Goal: Transaction & Acquisition: Purchase product/service

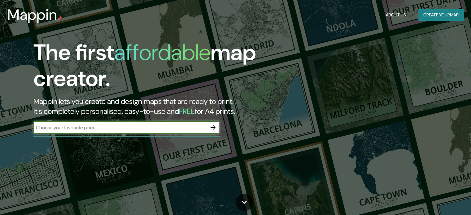
click at [110, 126] on input "text" at bounding box center [120, 127] width 174 height 7
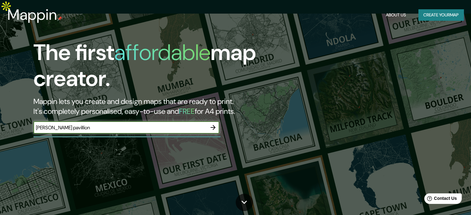
click at [45, 127] on input "[PERSON_NAME] pavillion" at bounding box center [120, 127] width 174 height 7
type input "piano pavillion"
click at [215, 123] on button "button" at bounding box center [213, 127] width 12 height 12
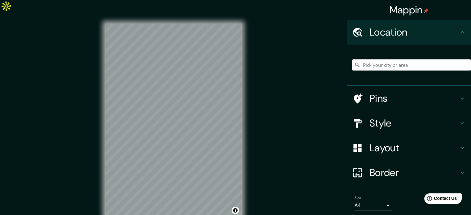
click at [371, 64] on input "Pick your city or area" at bounding box center [411, 64] width 119 height 11
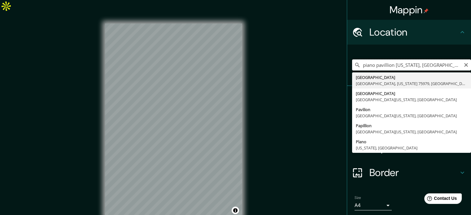
click at [399, 66] on input "piano pavillion [US_STATE], [GEOGRAPHIC_DATA]" at bounding box center [411, 64] width 119 height 11
drag, startPoint x: 399, startPoint y: 66, endPoint x: 443, endPoint y: 61, distance: 44.3
click at [443, 61] on input "piano pavillion [US_STATE], [GEOGRAPHIC_DATA]" at bounding box center [411, 64] width 119 height 11
drag, startPoint x: 400, startPoint y: 64, endPoint x: 317, endPoint y: 64, distance: 83.0
click at [317, 66] on div "Mappin Location piano [GEOGRAPHIC_DATA][US_STATE], [GEOGRAPHIC_DATA], [US_STATE…" at bounding box center [235, 126] width 471 height 224
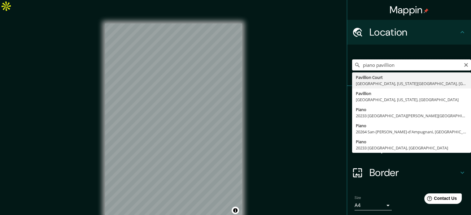
paste input "[STREET_ADDRESS]"
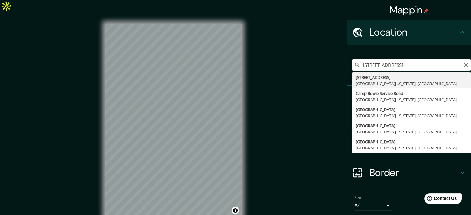
type input "[STREET_ADDRESS][US_STATE]"
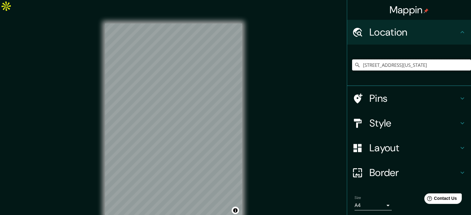
scroll to position [0, 0]
click at [382, 95] on h4 "Pins" at bounding box center [414, 98] width 89 height 12
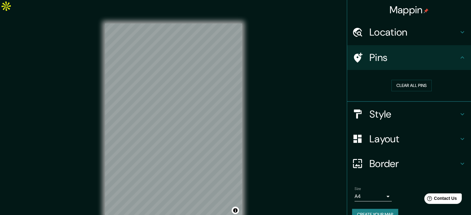
click at [403, 59] on h4 "Pins" at bounding box center [414, 57] width 89 height 12
click at [392, 114] on h4 "Style" at bounding box center [414, 114] width 89 height 12
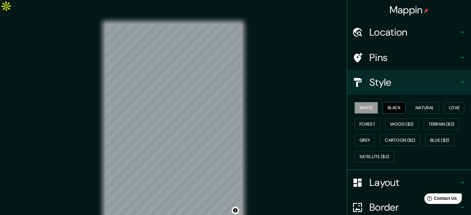
click at [384, 110] on button "Black" at bounding box center [394, 107] width 23 height 11
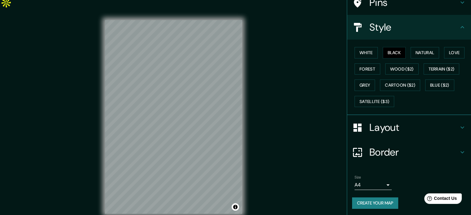
scroll to position [8, 0]
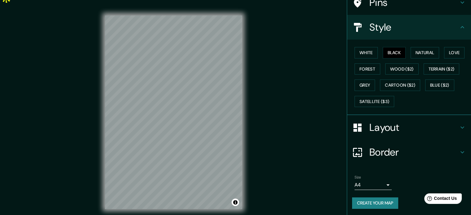
click at [368, 183] on body "Mappin Location [STREET_ADDRESS][US_STATE] Pins Style White Black Natural Love …" at bounding box center [235, 99] width 471 height 215
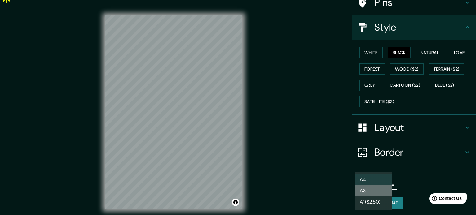
click at [372, 193] on li "A3" at bounding box center [373, 191] width 37 height 11
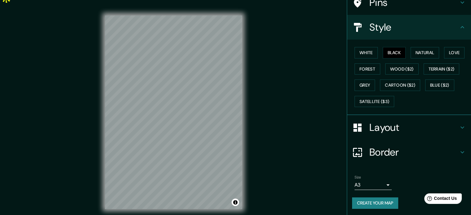
click at [459, 128] on icon at bounding box center [462, 127] width 7 height 7
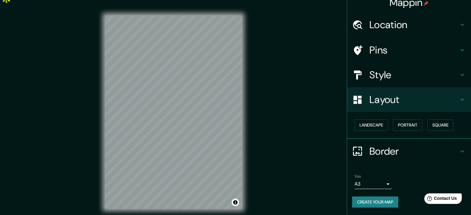
scroll to position [7, 0]
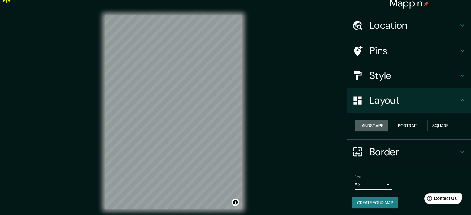
click at [369, 128] on button "Landscape" at bounding box center [371, 125] width 33 height 11
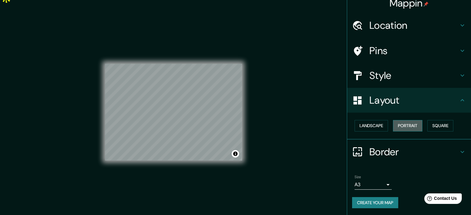
click at [409, 128] on button "Portrait" at bounding box center [407, 125] width 29 height 11
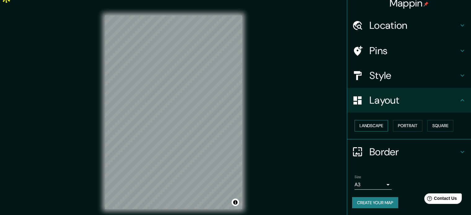
click at [374, 127] on button "Landscape" at bounding box center [371, 125] width 33 height 11
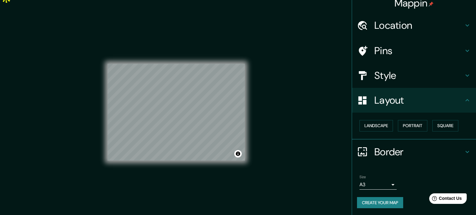
click at [367, 183] on body "Mappin Location [STREET_ADDRESS][US_STATE] Pins Style Layout Landscape Portrait…" at bounding box center [238, 99] width 476 height 215
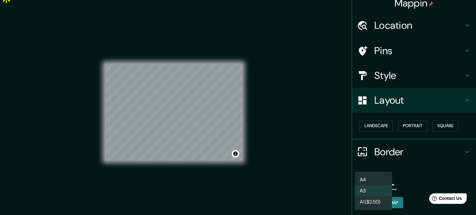
click at [368, 188] on li "A3" at bounding box center [373, 191] width 37 height 11
click at [368, 186] on body "Mappin Location [STREET_ADDRESS][US_STATE] Pins Style Layout Landscape Portrait…" at bounding box center [238, 99] width 476 height 215
click at [366, 179] on li "A4" at bounding box center [373, 179] width 37 height 11
click at [367, 185] on body "Mappin Location [STREET_ADDRESS][US_STATE] Pins Style Layout Landscape Portrait…" at bounding box center [238, 99] width 476 height 215
click at [368, 192] on li "A3" at bounding box center [373, 191] width 37 height 11
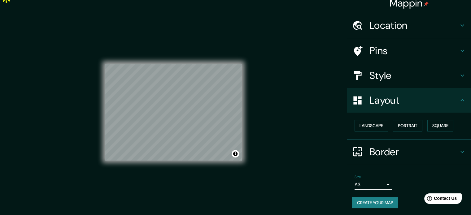
click at [382, 103] on h4 "Layout" at bounding box center [414, 100] width 89 height 12
click at [367, 130] on button "Landscape" at bounding box center [371, 125] width 33 height 11
click at [415, 128] on button "Portrait" at bounding box center [407, 125] width 29 height 11
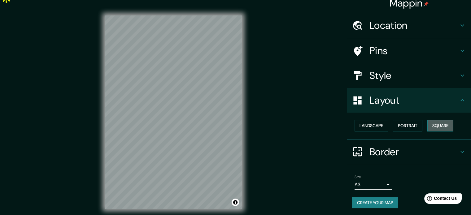
click at [444, 127] on button "Square" at bounding box center [441, 125] width 26 height 11
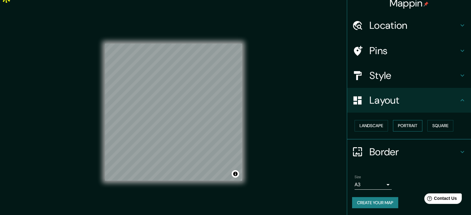
click at [414, 127] on button "Portrait" at bounding box center [407, 125] width 29 height 11
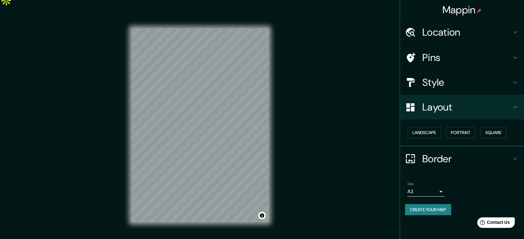
scroll to position [0, 0]
click at [435, 211] on button "Create your map" at bounding box center [428, 209] width 46 height 11
drag, startPoint x: 496, startPoint y: 133, endPoint x: 474, endPoint y: 133, distance: 22.3
click at [471, 133] on button "Square" at bounding box center [493, 132] width 26 height 11
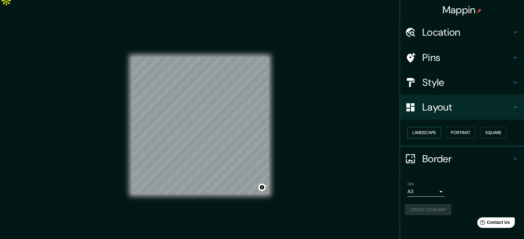
click at [436, 131] on button "Landscape" at bounding box center [423, 132] width 33 height 11
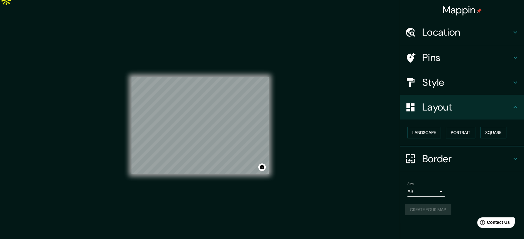
click at [443, 156] on h4 "Border" at bounding box center [466, 159] width 89 height 12
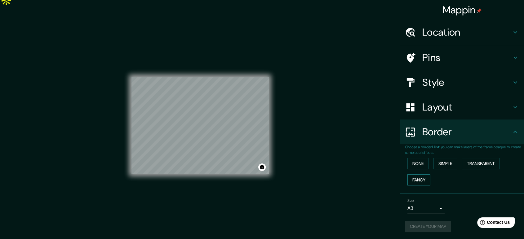
click at [420, 179] on button "Fancy" at bounding box center [418, 179] width 23 height 11
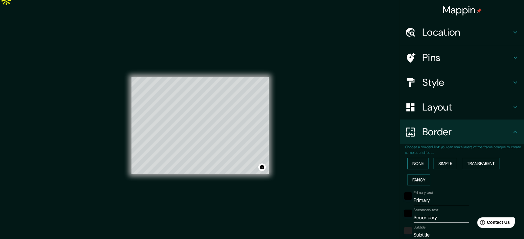
click at [419, 164] on button "None" at bounding box center [417, 163] width 21 height 11
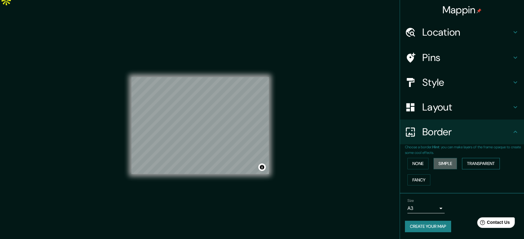
drag, startPoint x: 448, startPoint y: 164, endPoint x: 471, endPoint y: 164, distance: 22.9
click at [449, 164] on button "Simple" at bounding box center [445, 163] width 24 height 11
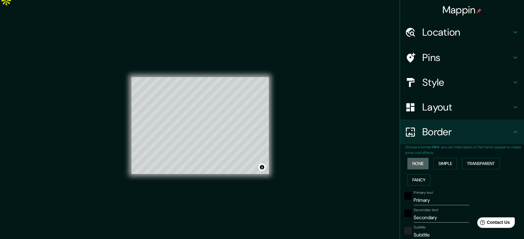
click at [417, 166] on button "None" at bounding box center [417, 163] width 21 height 11
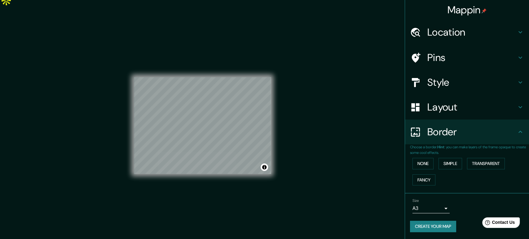
click at [433, 210] on body "Mappin Location [STREET_ADDRESS][US_STATE] Pins Style Layout Border Choose a bo…" at bounding box center [264, 113] width 529 height 239
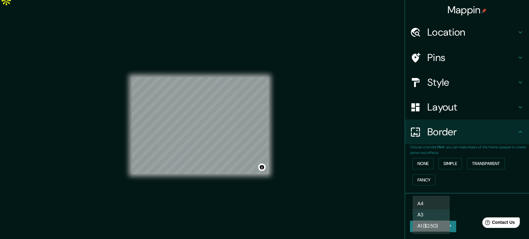
click at [442, 215] on li "A1 ($2.50)" at bounding box center [430, 226] width 37 height 11
click at [431, 205] on body "Mappin Location [STREET_ADDRESS][US_STATE] Pins Style Layout Border Choose a bo…" at bounding box center [264, 113] width 529 height 239
click at [434, 214] on li "A3" at bounding box center [430, 214] width 37 height 11
type input "a4"
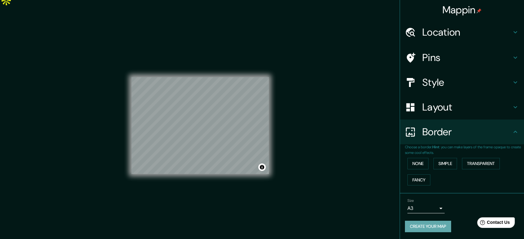
click at [436, 215] on button "Create your map" at bounding box center [428, 226] width 46 height 11
click at [436, 215] on div "Create your map" at bounding box center [462, 226] width 114 height 11
